Goal: Task Accomplishment & Management: Use online tool/utility

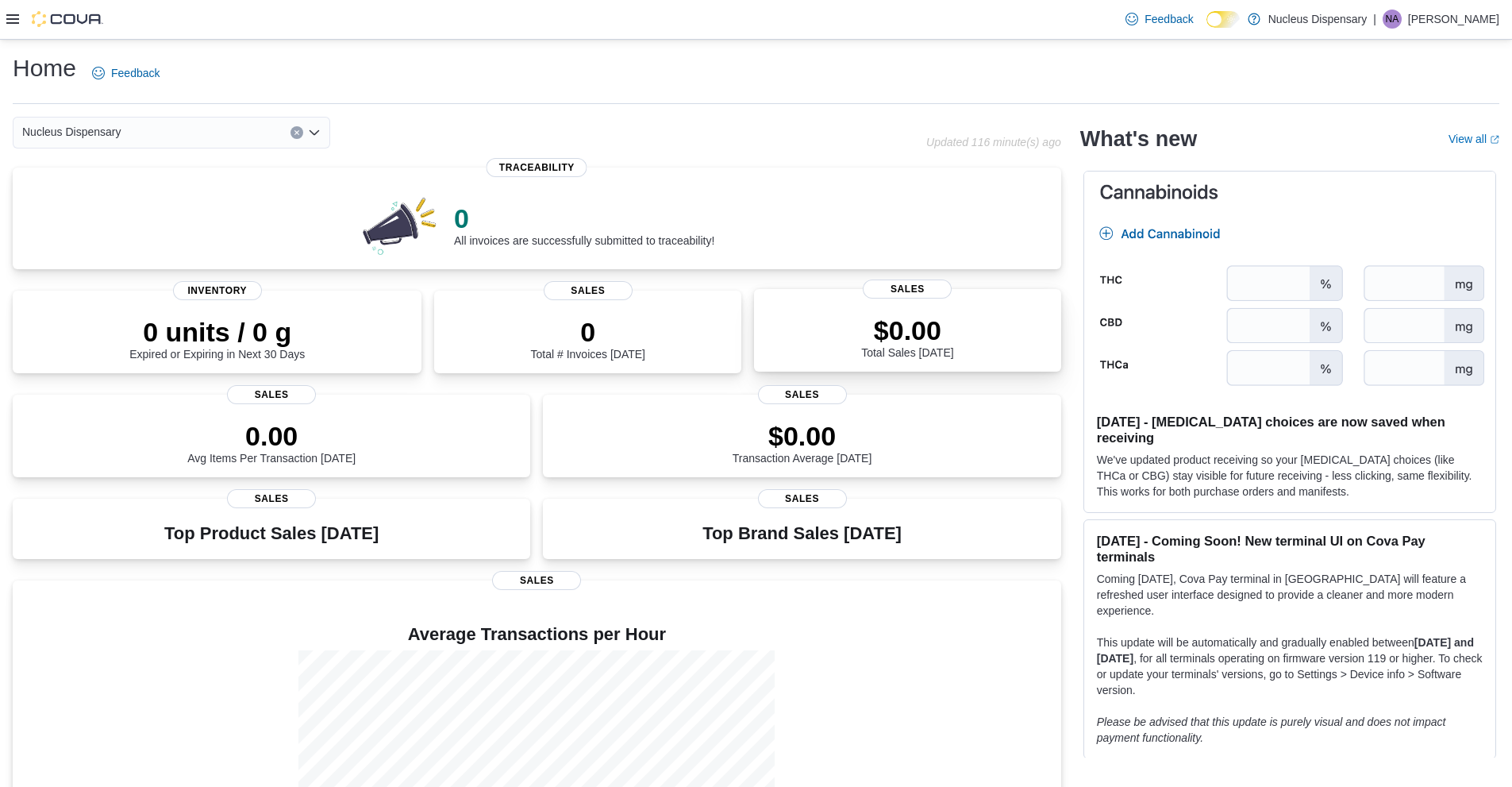
click at [843, 344] on div "$0.00 Total Sales Today" at bounding box center [908, 334] width 282 height 51
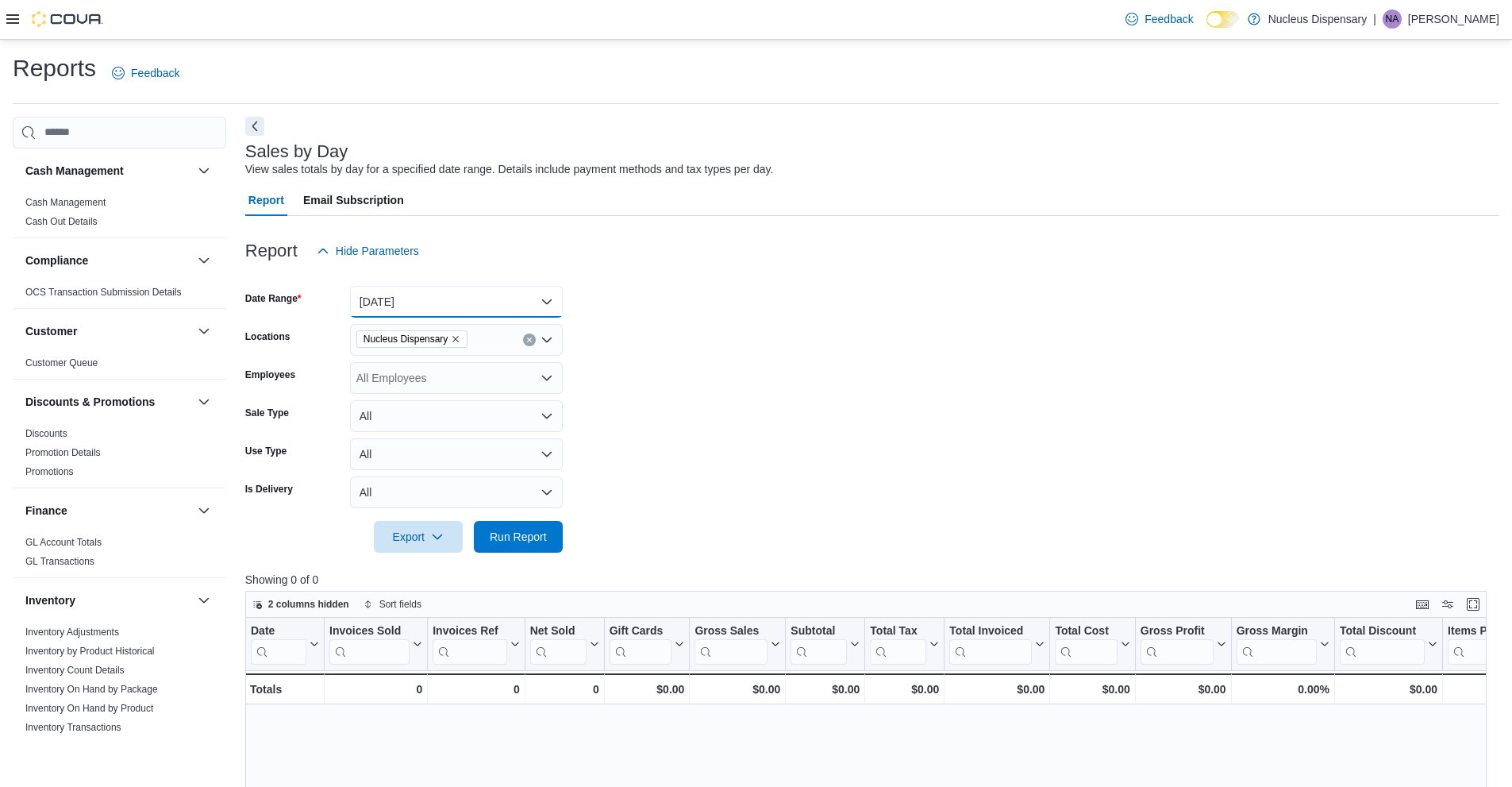
click at [548, 303] on button "[DATE]" at bounding box center [456, 301] width 213 height 32
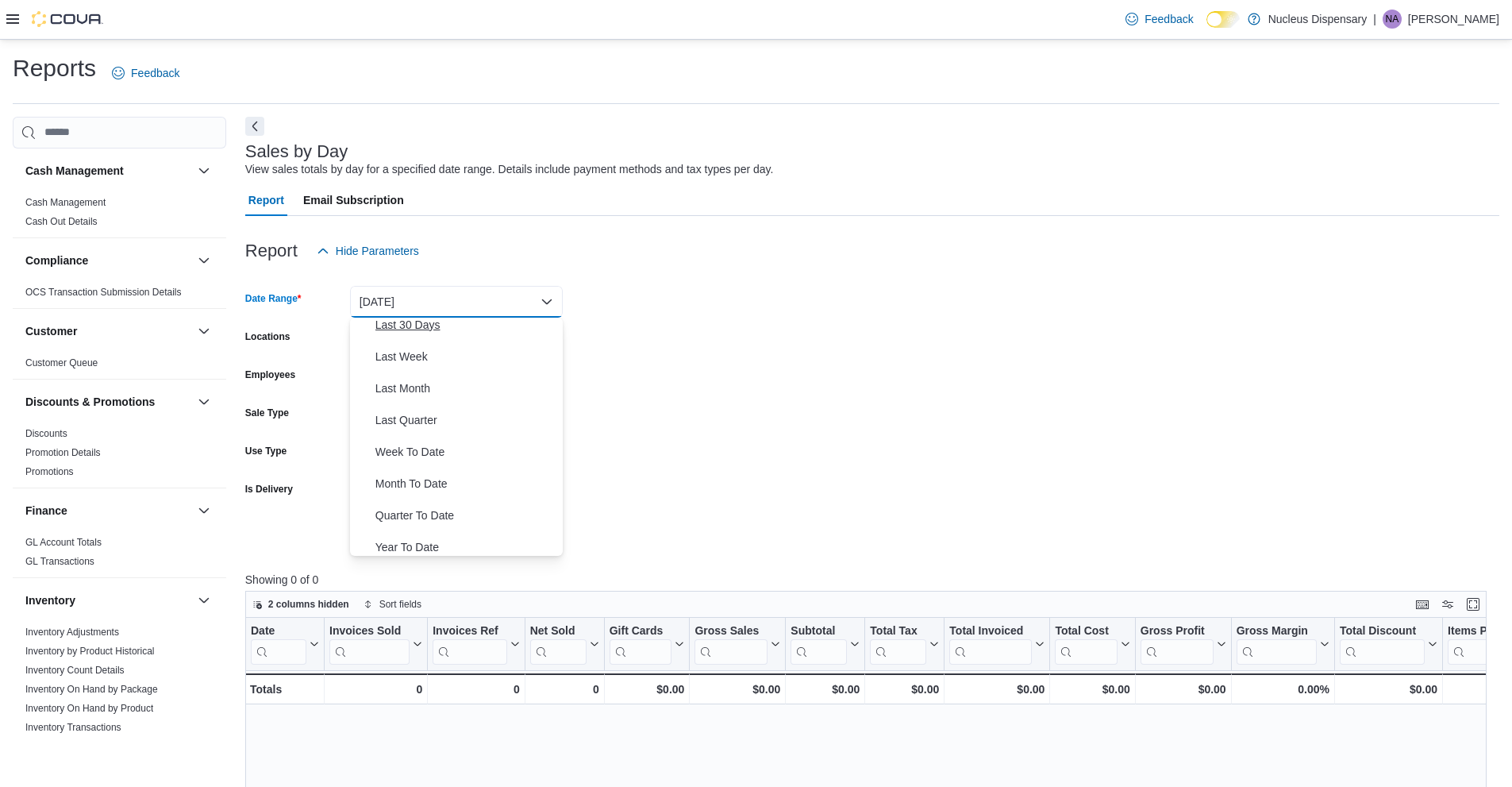
scroll to position [238, 0]
click at [421, 536] on span "Year To Date" at bounding box center [466, 540] width 181 height 19
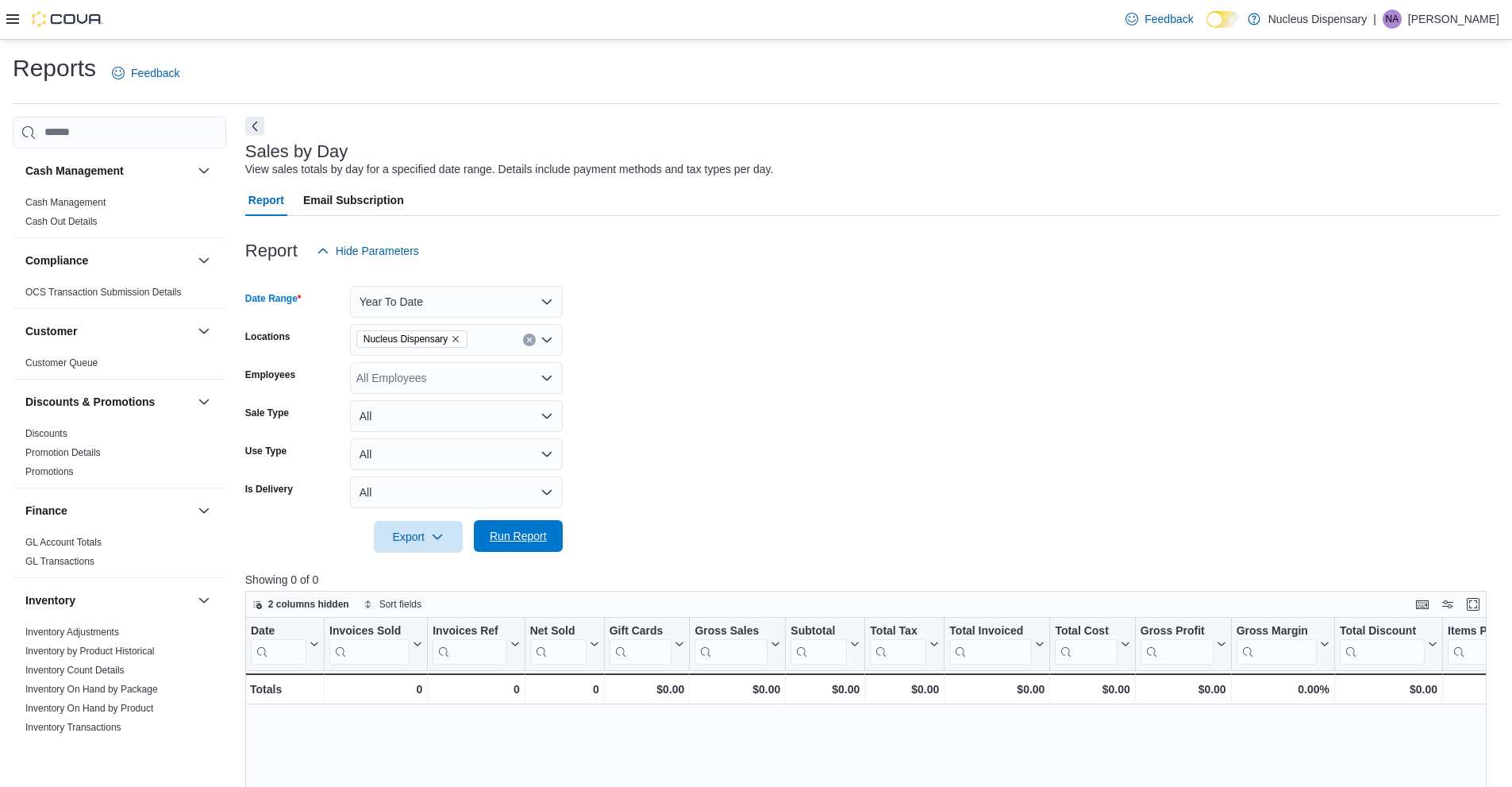
click at [497, 542] on span "Run Report" at bounding box center [518, 536] width 57 height 16
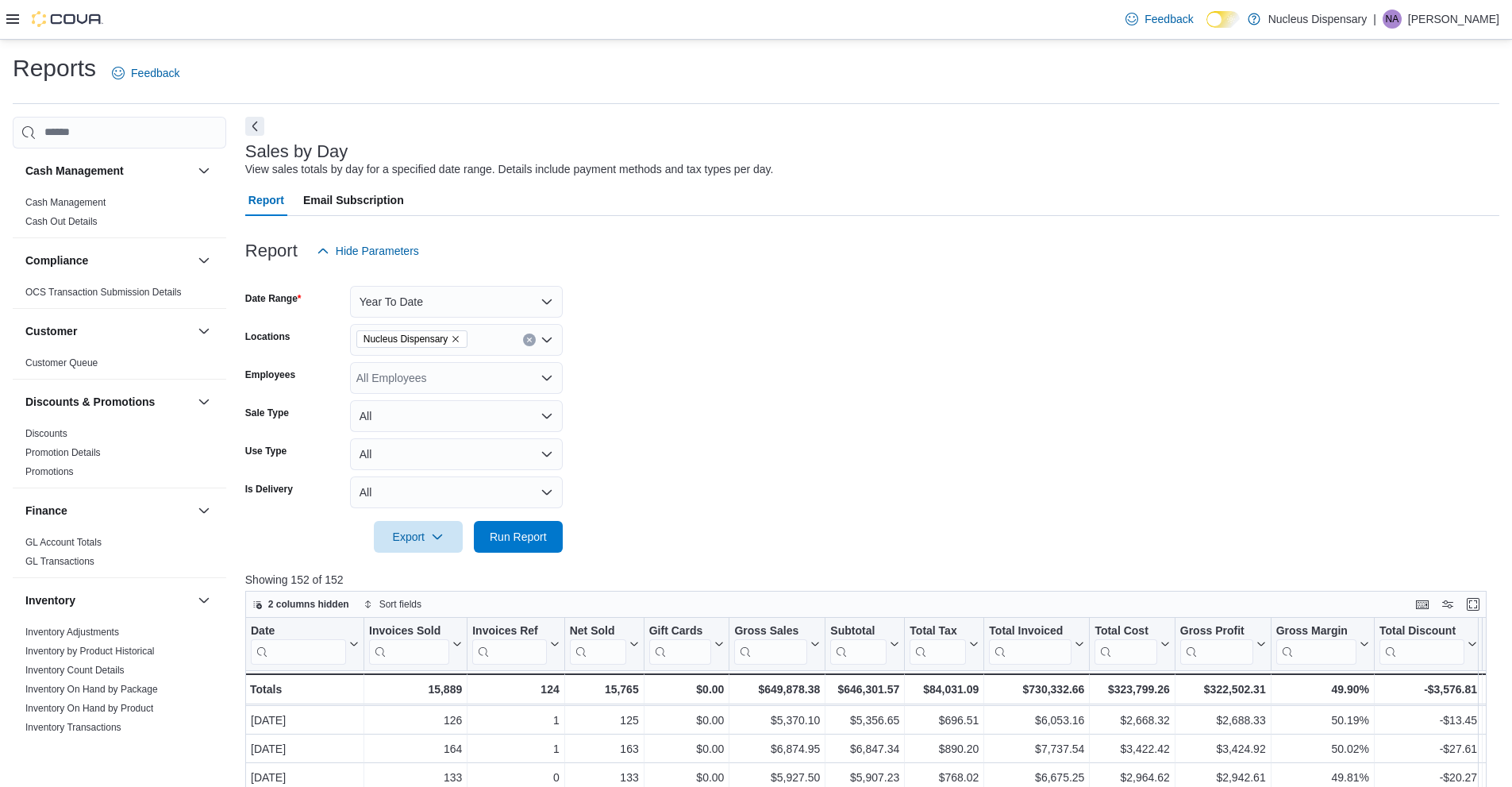
click at [9, 20] on icon at bounding box center [12, 19] width 12 height 10
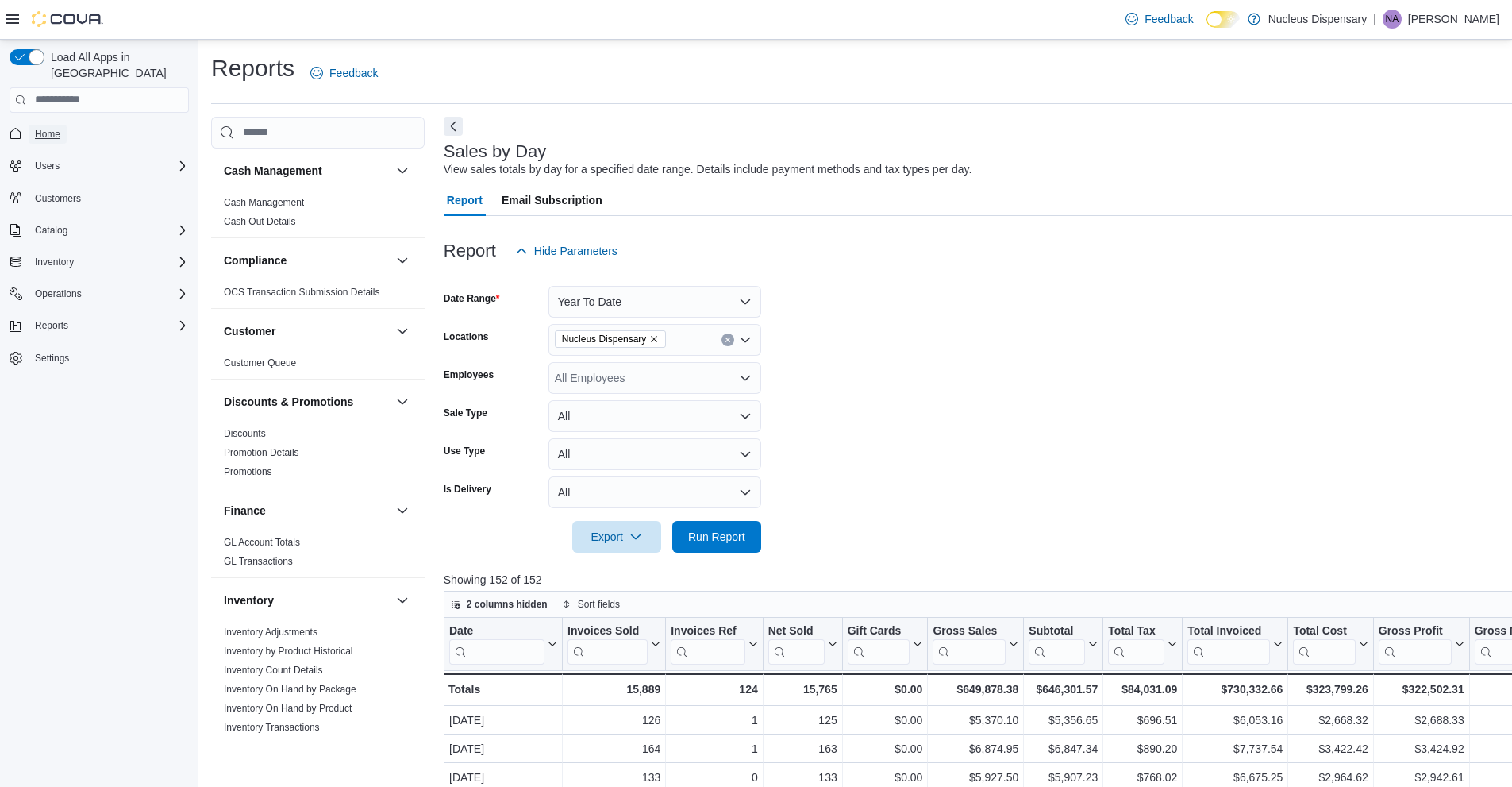
click at [53, 128] on span "Home" at bounding box center [48, 134] width 25 height 12
